Goal: Information Seeking & Learning: Learn about a topic

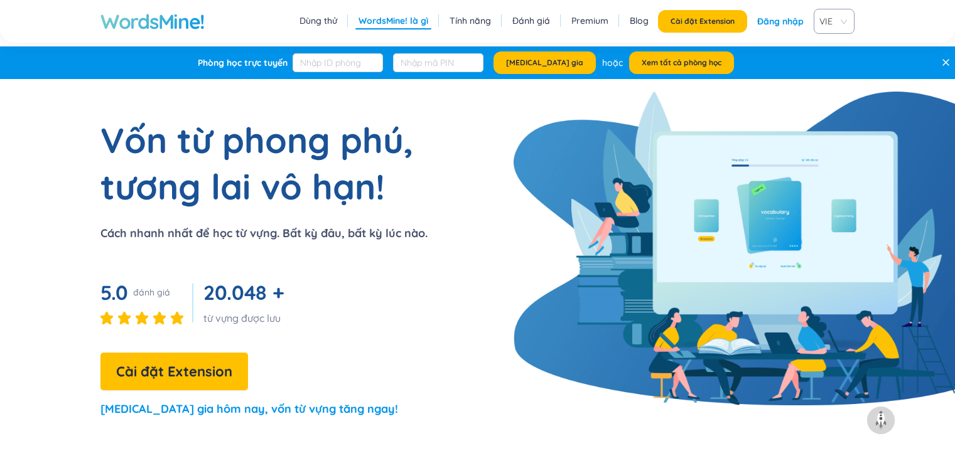
scroll to position [1173, 0]
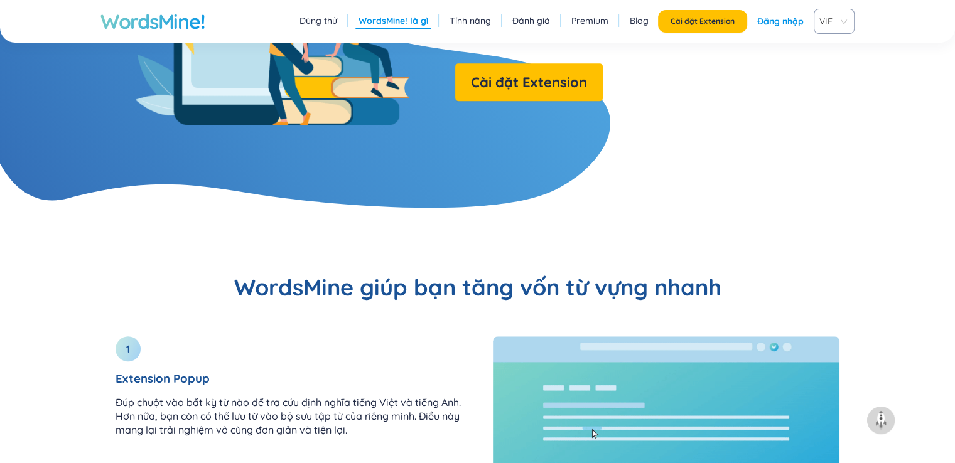
click at [776, 21] on link "Đăng nhập" at bounding box center [780, 21] width 46 height 23
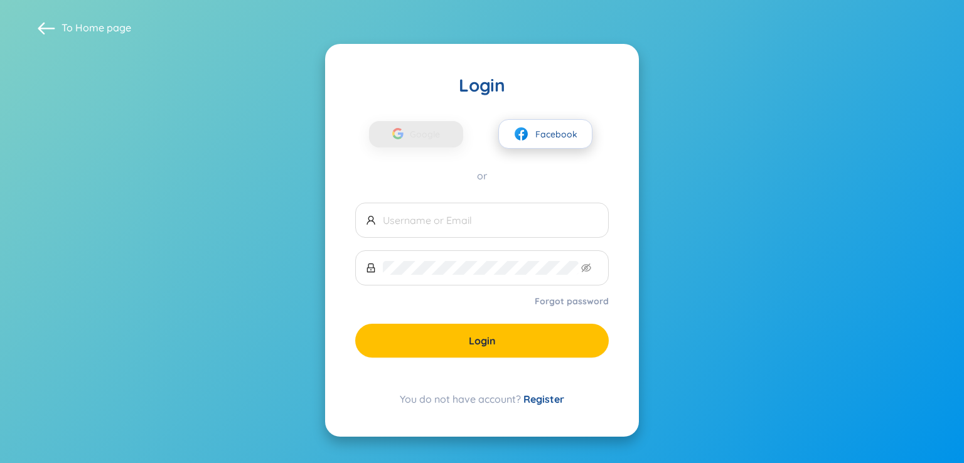
click at [539, 129] on span "Facebook" at bounding box center [557, 134] width 42 height 14
click at [538, 134] on span "Facebook" at bounding box center [557, 134] width 42 height 14
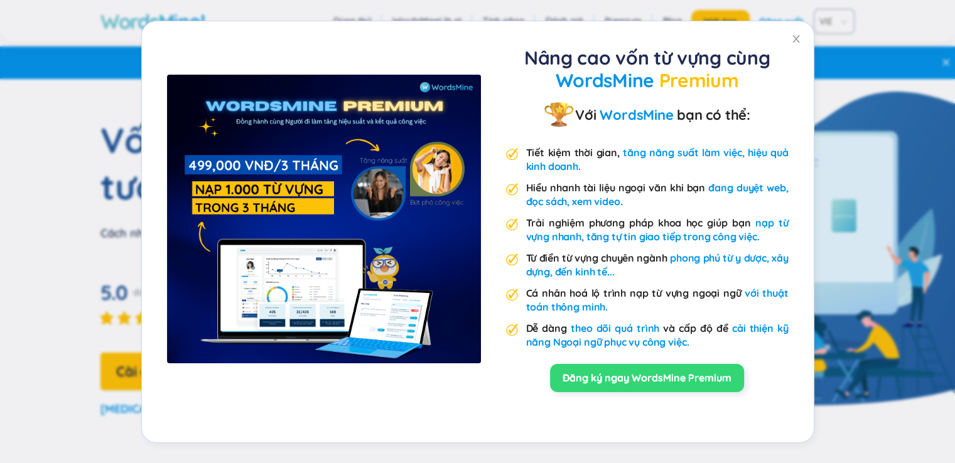
click at [507, 380] on div "Đăng ký ngay WordsMine Premium" at bounding box center [647, 378] width 283 height 28
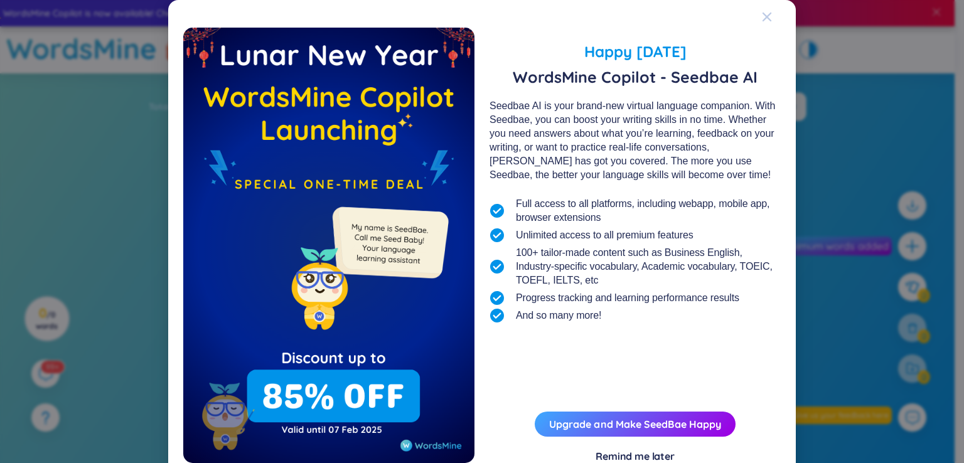
click at [765, 22] on icon "Close" at bounding box center [767, 17] width 10 height 10
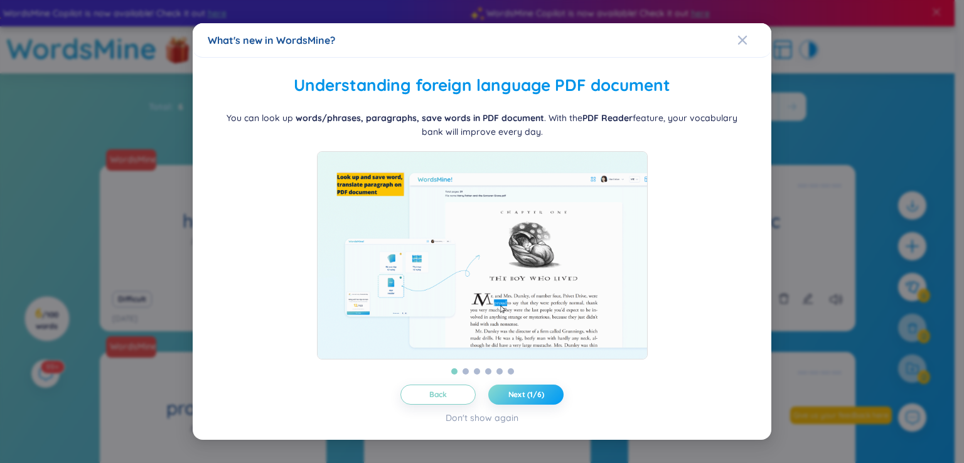
click at [537, 390] on span "Next (1/6)" at bounding box center [527, 395] width 36 height 10
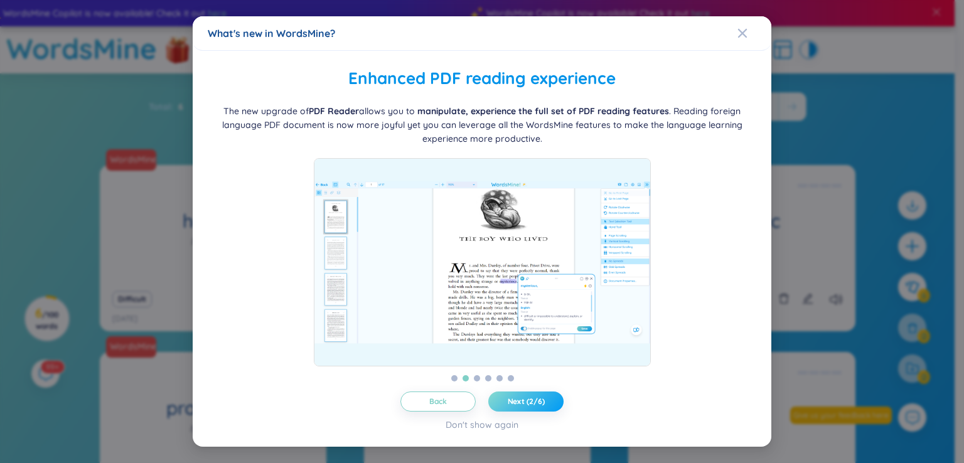
click at [520, 397] on span "Next (2/6)" at bounding box center [526, 402] width 37 height 10
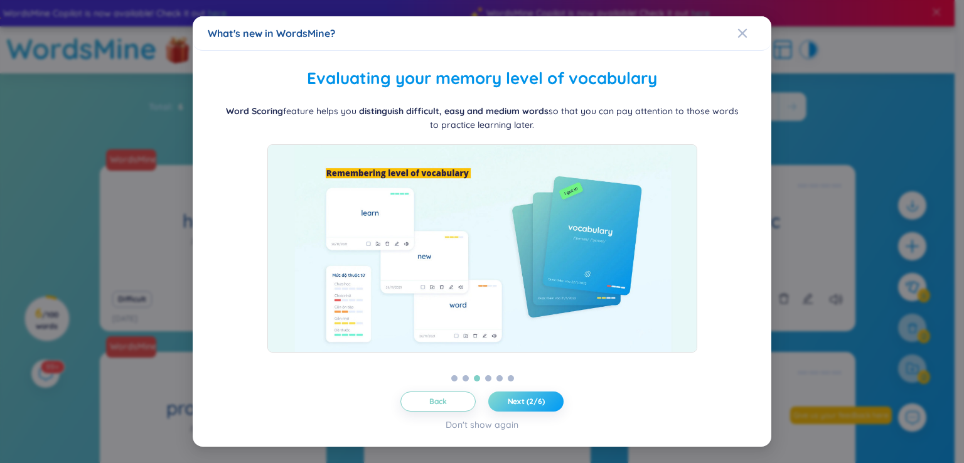
click at [520, 397] on span "Next (2/6)" at bounding box center [526, 402] width 37 height 10
click at [520, 397] on span "Next (3/6)" at bounding box center [526, 402] width 36 height 10
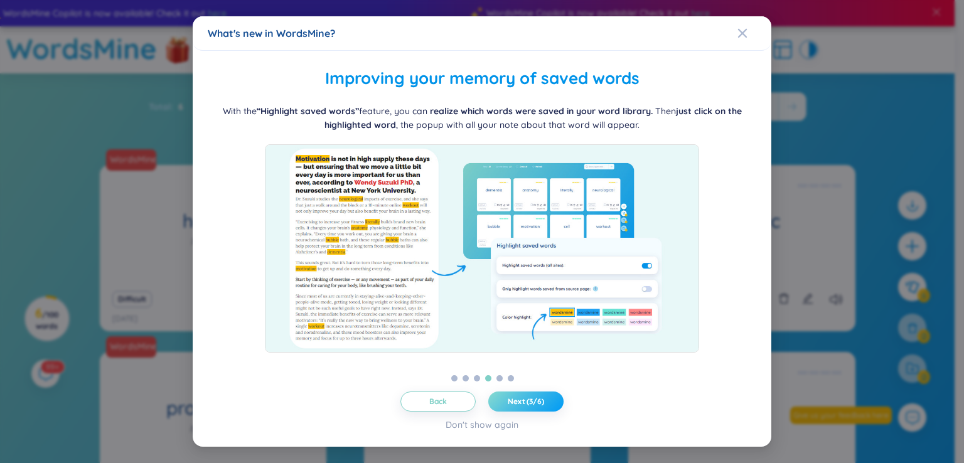
click at [520, 397] on span "Next (3/6)" at bounding box center [526, 402] width 36 height 10
click at [529, 404] on span "Next (4/6)" at bounding box center [526, 402] width 37 height 10
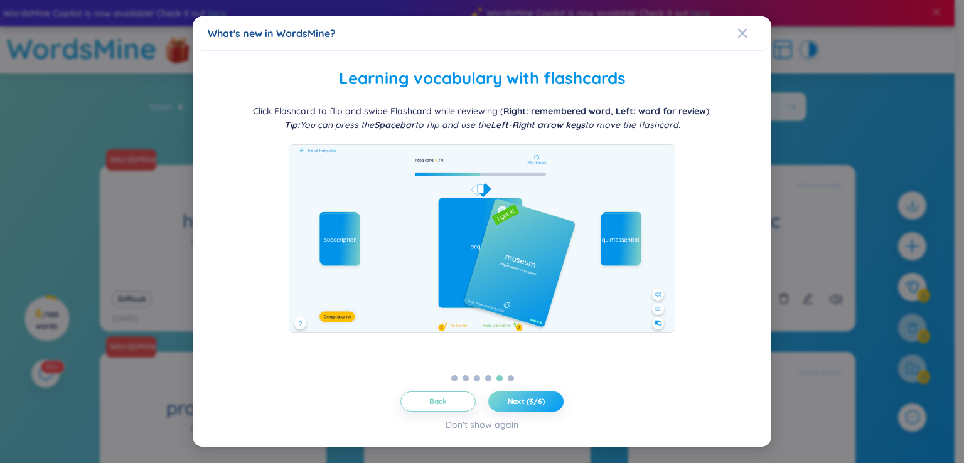
click at [529, 400] on span "Next (5/6)" at bounding box center [526, 402] width 37 height 10
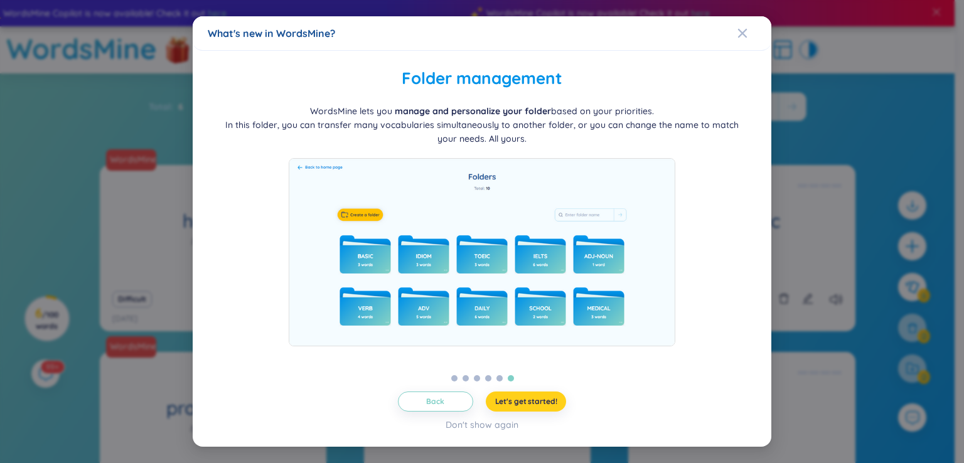
click at [529, 400] on span "Let's get started!" at bounding box center [526, 402] width 62 height 10
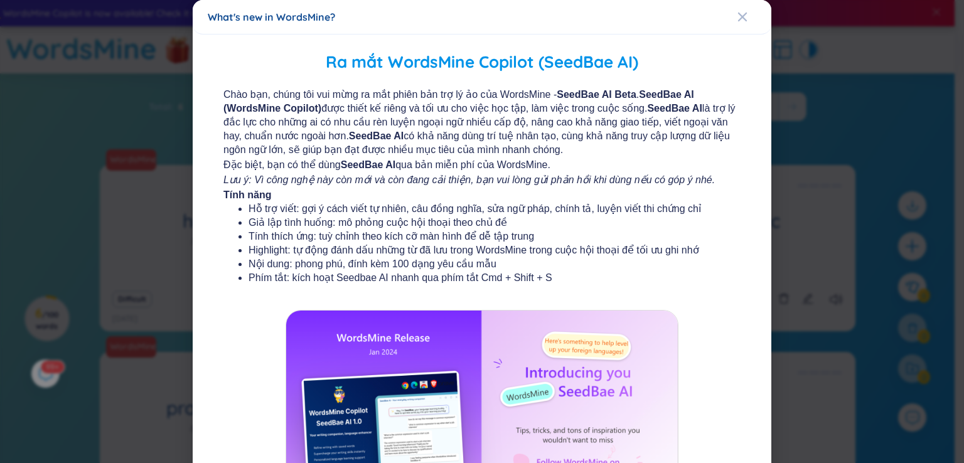
scroll to position [136, 0]
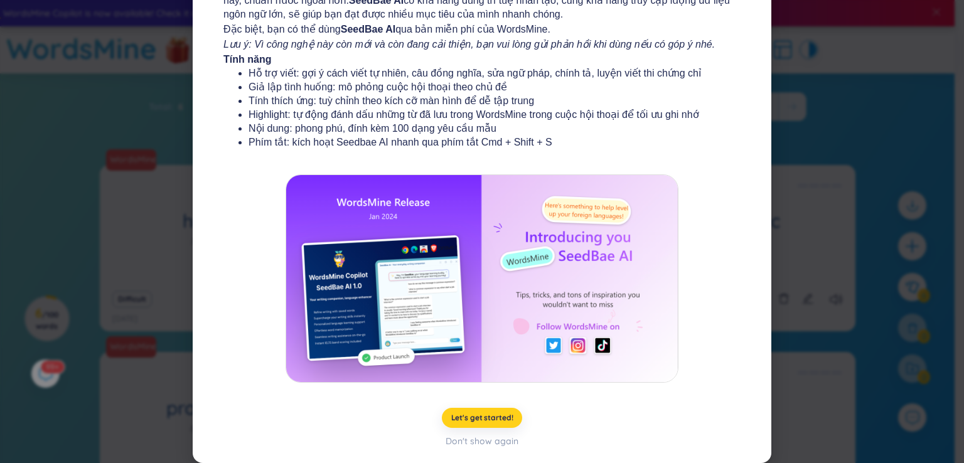
click at [479, 410] on button "Let's get started!" at bounding box center [482, 418] width 81 height 20
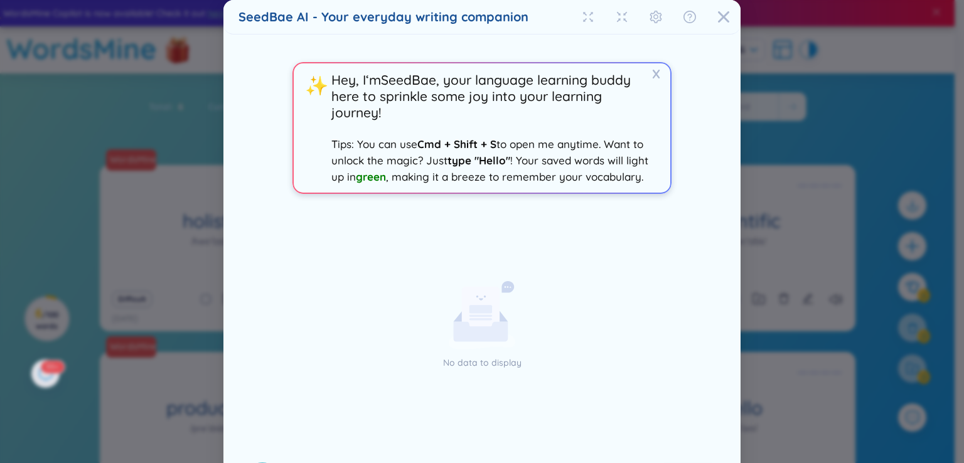
scroll to position [54, 0]
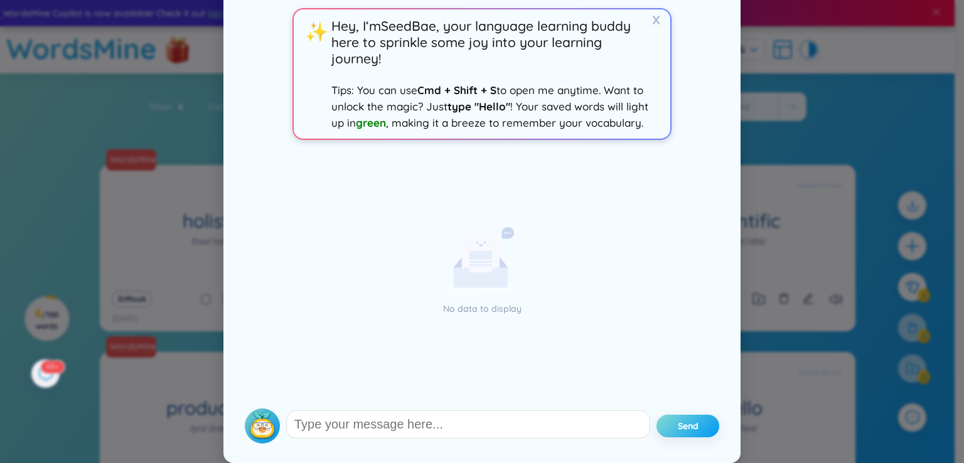
click at [704, 424] on button "Send" at bounding box center [688, 426] width 63 height 23
drag, startPoint x: 704, startPoint y: 424, endPoint x: 494, endPoint y: 377, distance: 215.7
click at [688, 421] on button "Send" at bounding box center [688, 426] width 63 height 23
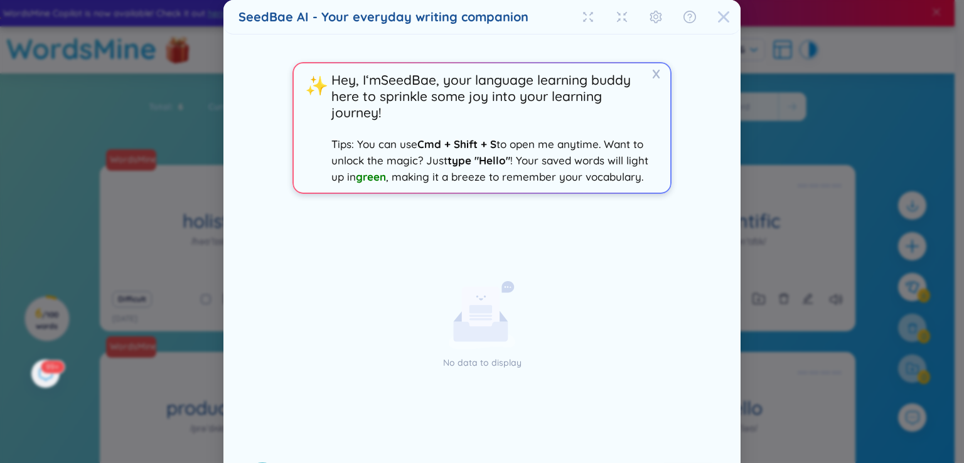
click at [720, 17] on icon "Close" at bounding box center [723, 16] width 11 height 11
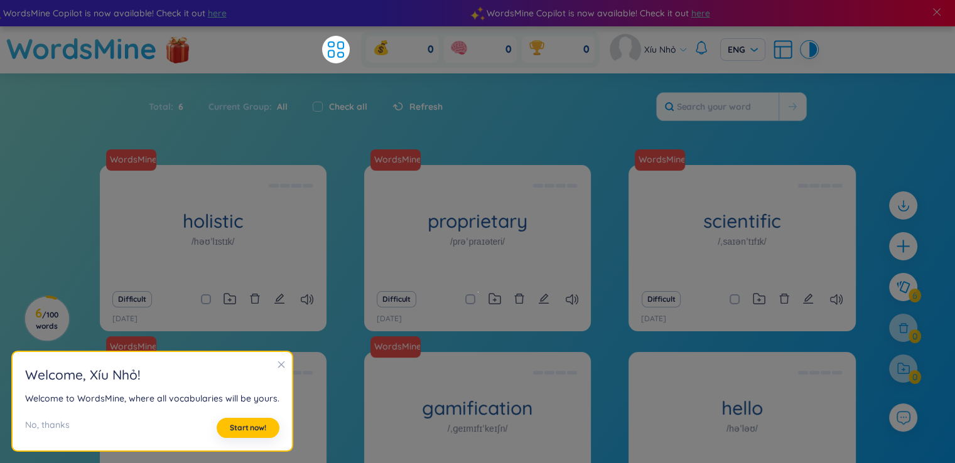
click at [328, 132] on div "Total : 6 Current Group : All Check all Refresh" at bounding box center [478, 113] width 784 height 54
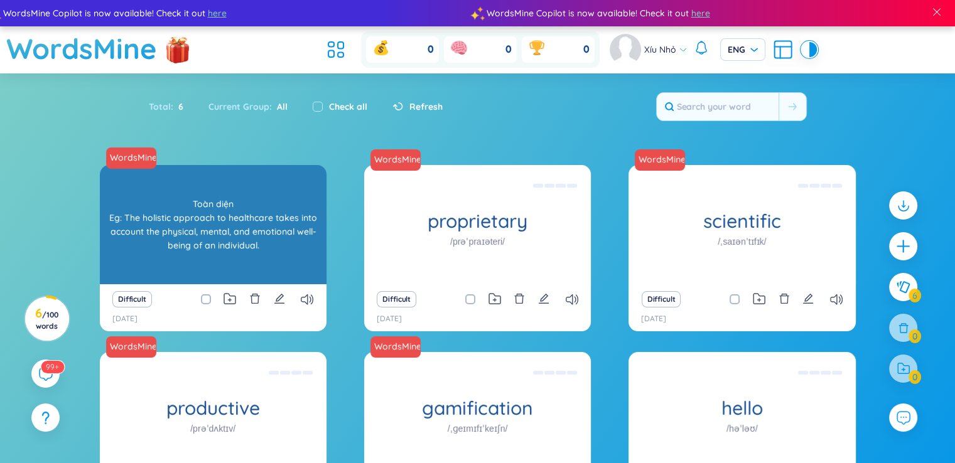
click at [275, 240] on div "Toàn diện Eg: The holistic approach to healthcare takes into account the physic…" at bounding box center [213, 224] width 214 height 113
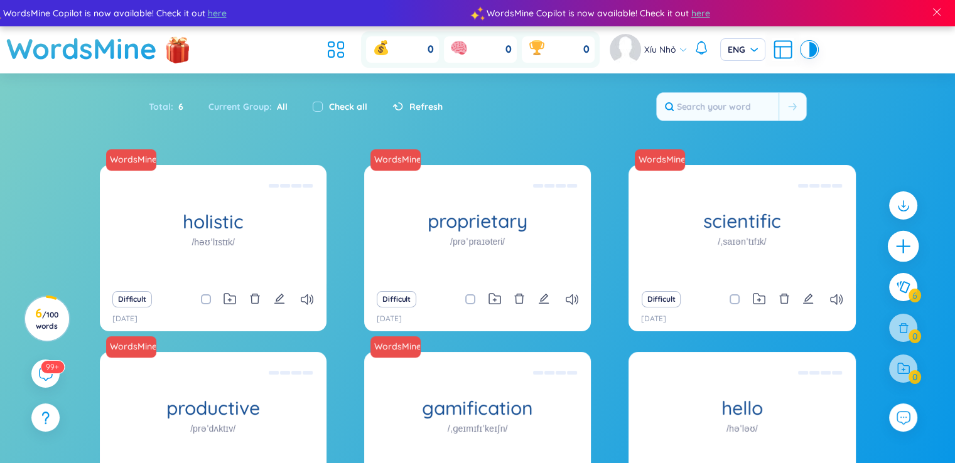
click at [909, 235] on div at bounding box center [903, 246] width 31 height 31
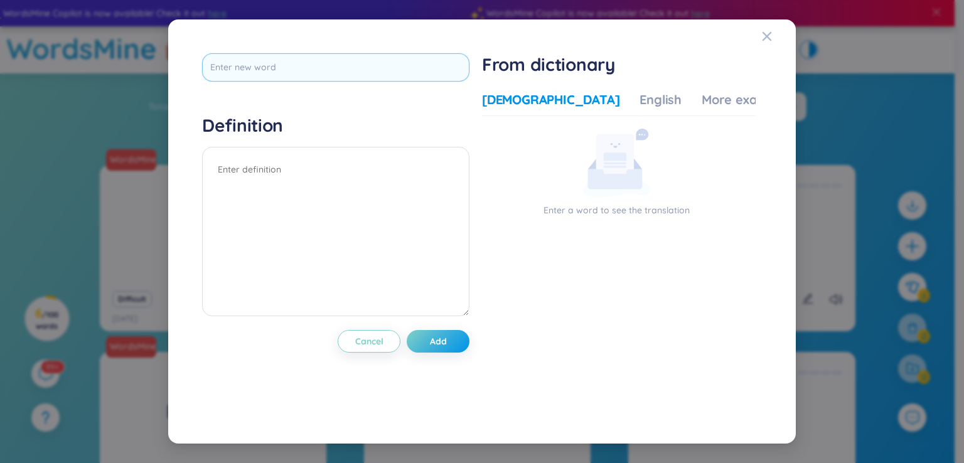
click at [257, 74] on input "text" at bounding box center [335, 67] width 267 height 28
type input "picture"
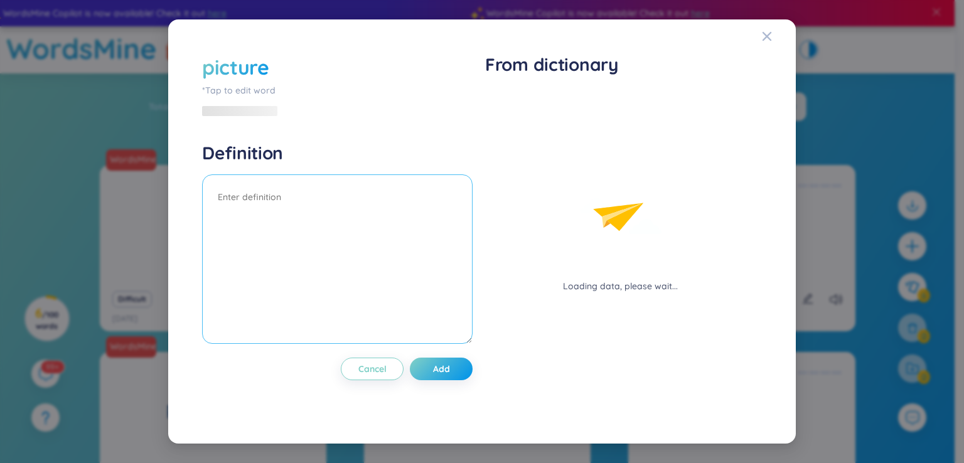
click at [332, 188] on textarea at bounding box center [337, 260] width 271 height 170
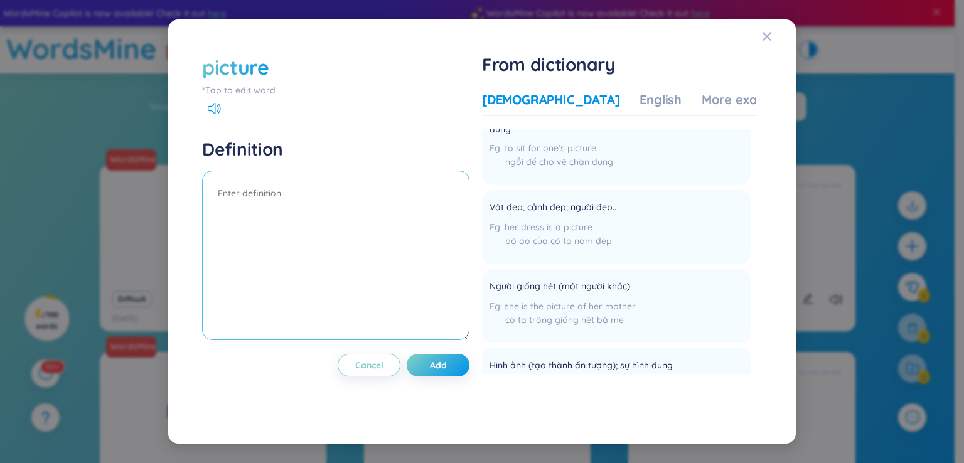
scroll to position [67, 0]
drag, startPoint x: 563, startPoint y: 233, endPoint x: 597, endPoint y: 224, distance: 35.0
click at [597, 224] on div "her dress is a picture bộ áo của cô ta nom đẹp" at bounding box center [561, 240] width 143 height 34
click at [637, 261] on li "Vật đẹp, cảnh đẹp, người đẹp.. her dress is a picture bộ áo của cô ta nom đẹp A…" at bounding box center [616, 230] width 269 height 74
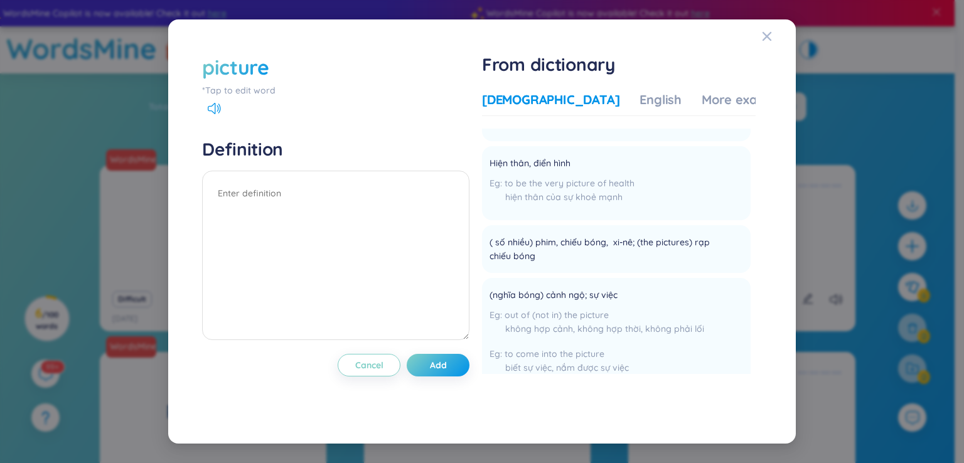
scroll to position [0, 0]
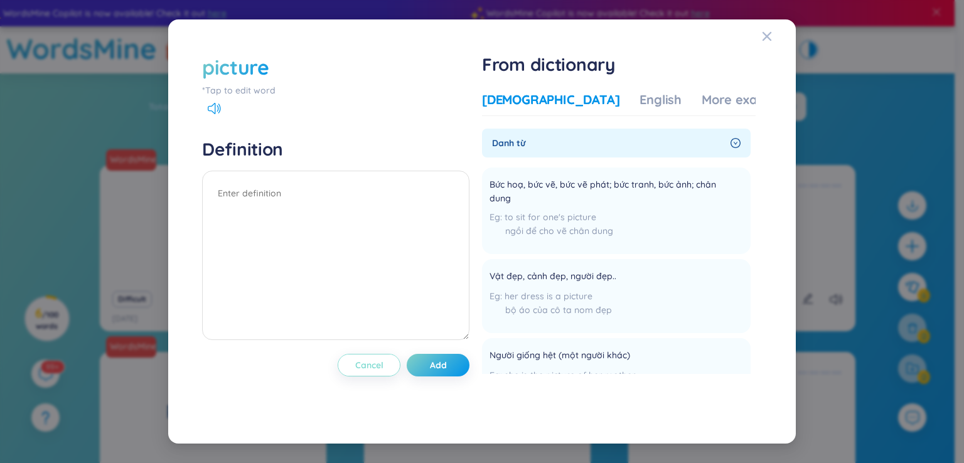
click at [379, 362] on span "Cancel" at bounding box center [369, 365] width 28 height 13
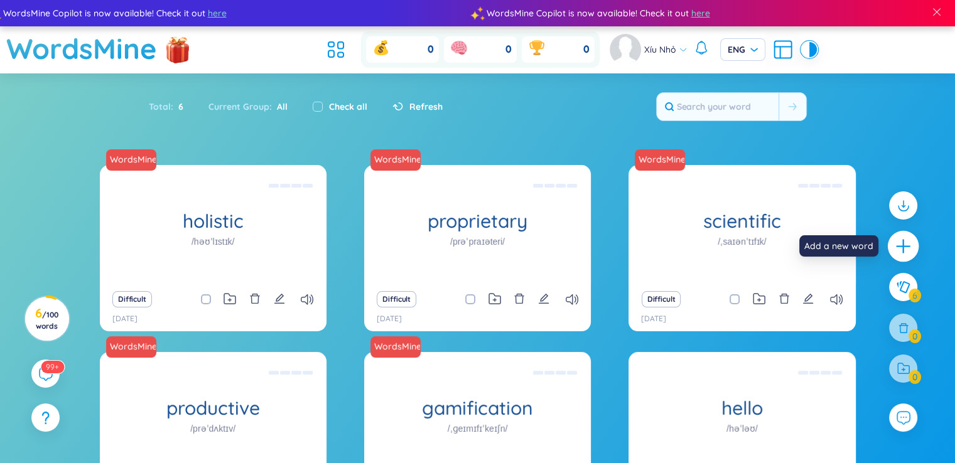
click at [908, 247] on icon "plus" at bounding box center [903, 246] width 14 height 1
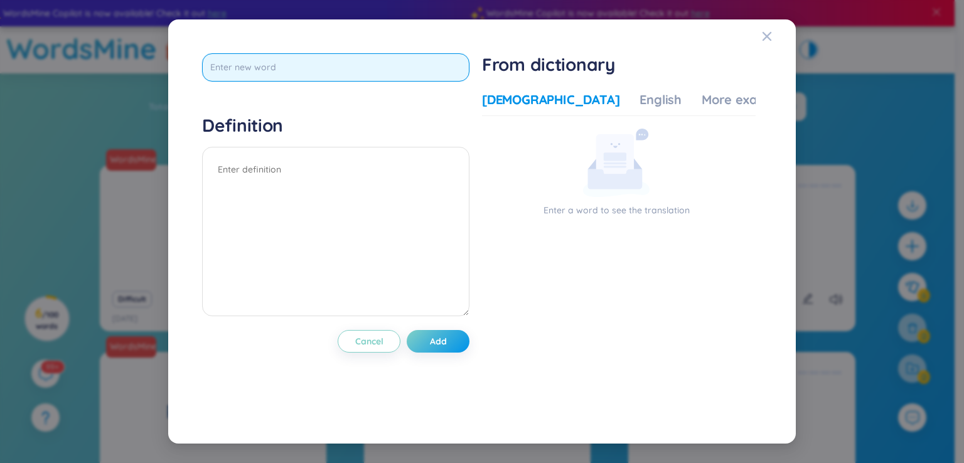
click at [344, 60] on input "text" at bounding box center [335, 67] width 267 height 28
paste input "lawyer"
type input "lawyer"
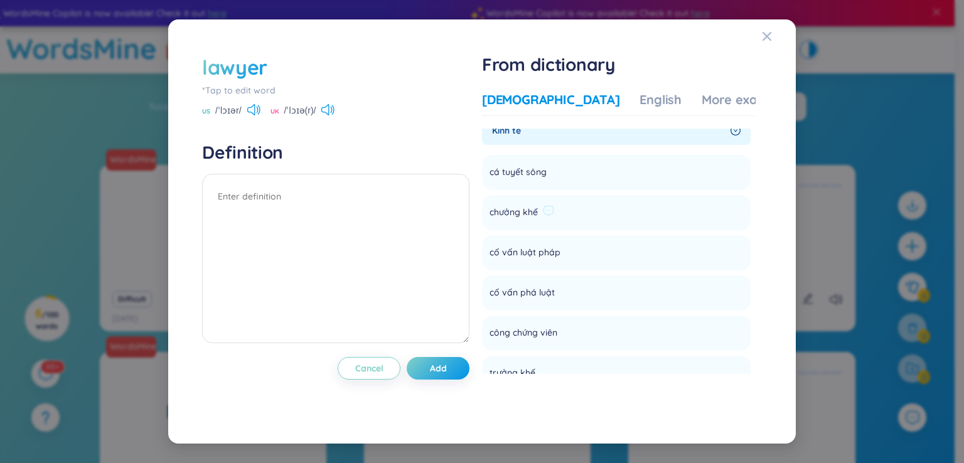
scroll to position [261, 0]
click at [608, 237] on li "cố vấn luật pháp Add" at bounding box center [616, 249] width 269 height 35
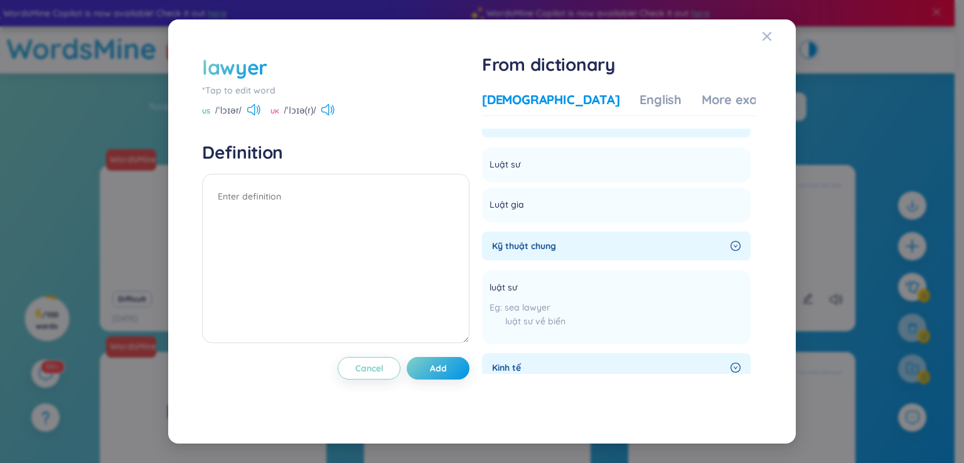
scroll to position [0, 0]
